Goal: Task Accomplishment & Management: Use online tool/utility

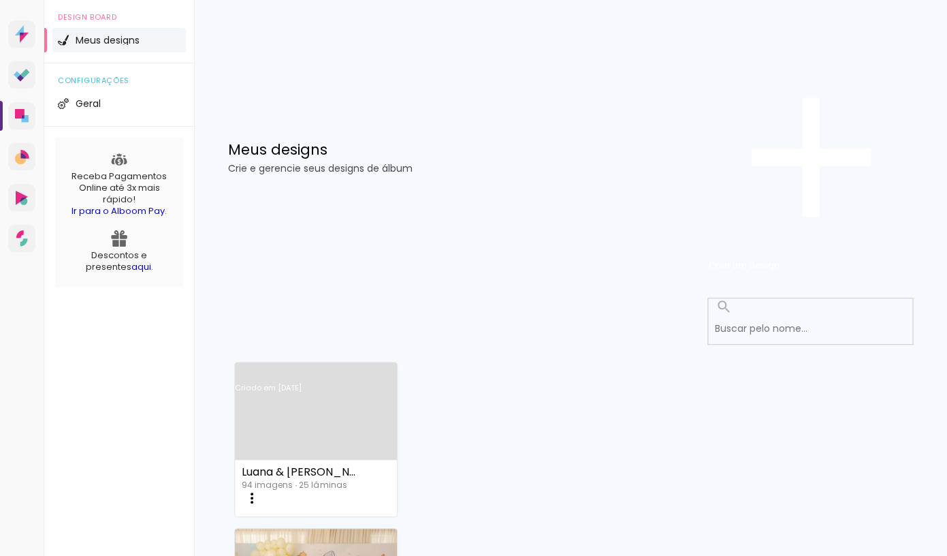
click at [310, 367] on link "Criado em [DATE]" at bounding box center [316, 405] width 162 height 77
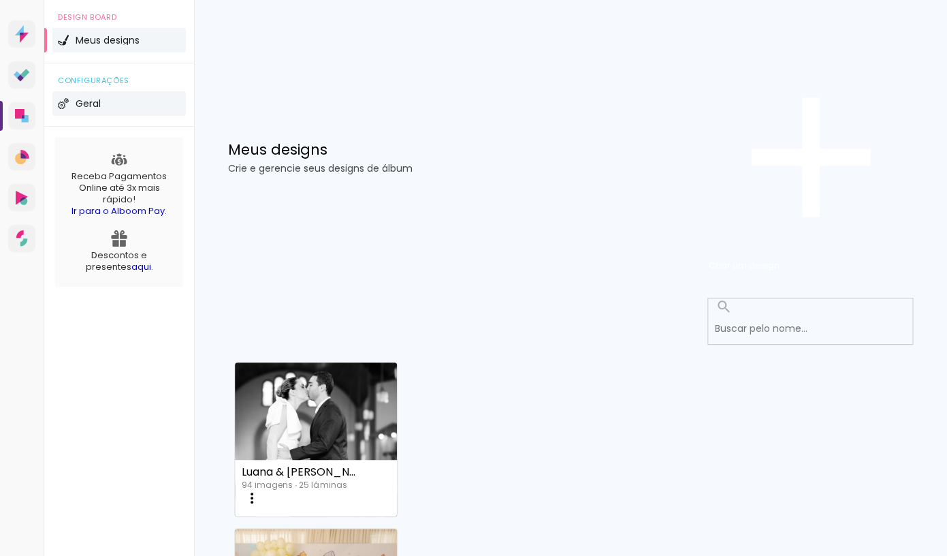
click at [82, 108] on span "Geral" at bounding box center [88, 104] width 25 height 10
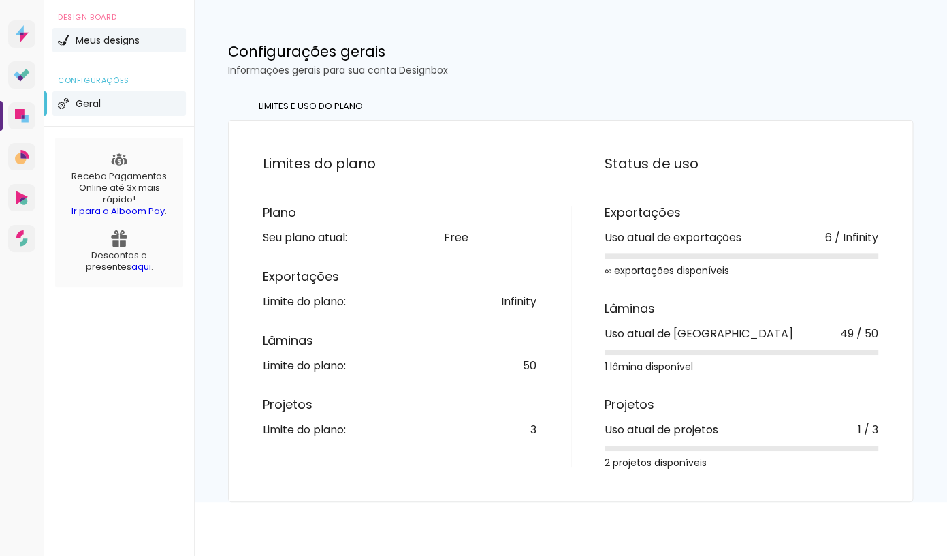
click at [101, 45] on span "Meus designs" at bounding box center [108, 40] width 64 height 10
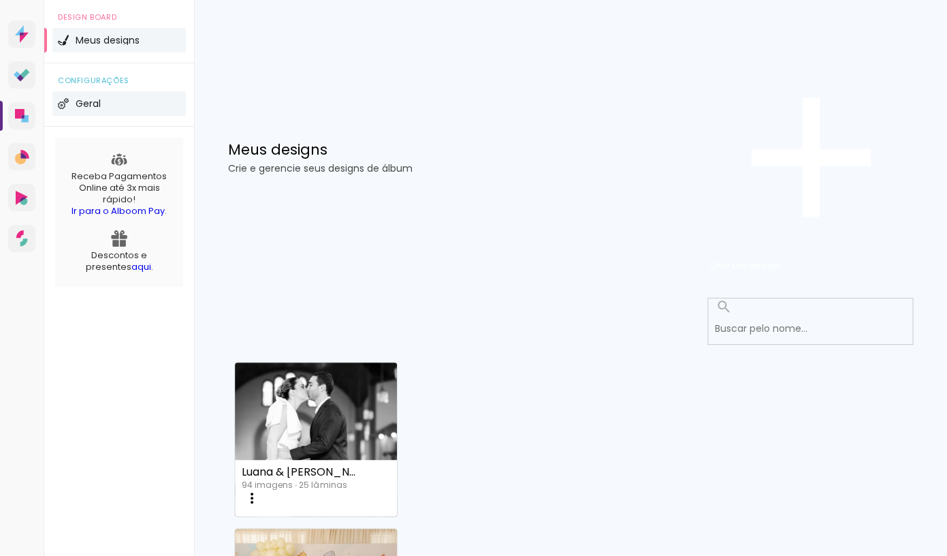
click at [79, 116] on li "Geral" at bounding box center [118, 103] width 133 height 25
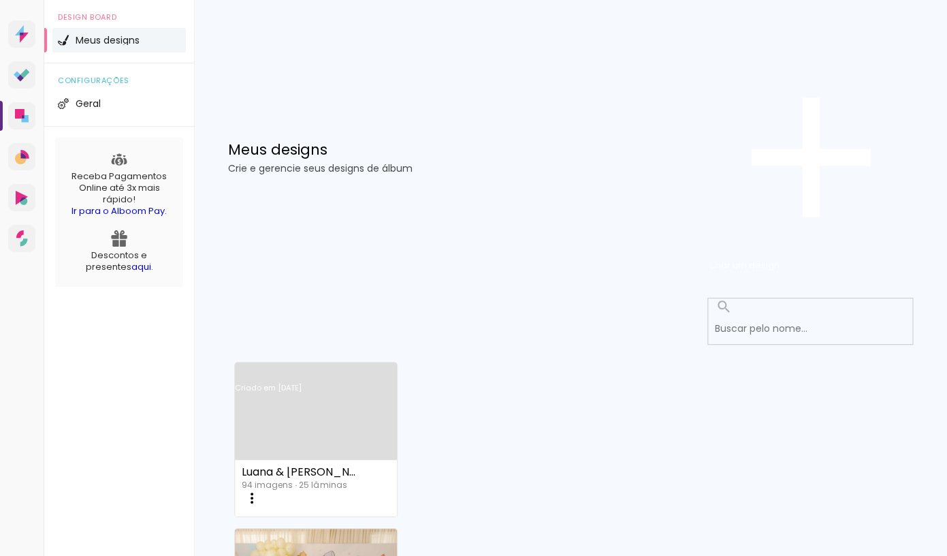
click at [283, 367] on link "Criado em [DATE]" at bounding box center [316, 405] width 162 height 77
